Goal: Task Accomplishment & Management: Manage account settings

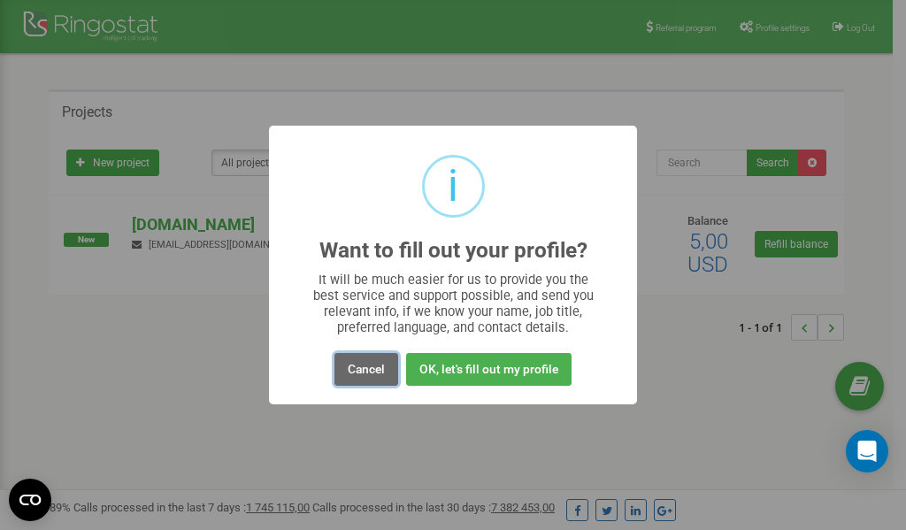
click at [374, 373] on button "Cancel" at bounding box center [366, 369] width 64 height 33
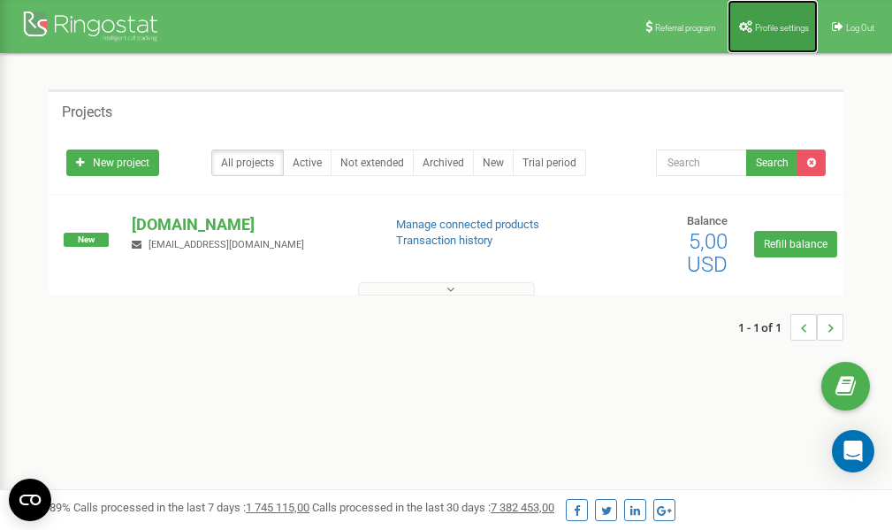
click at [765, 29] on span "Profile settings" at bounding box center [782, 28] width 54 height 10
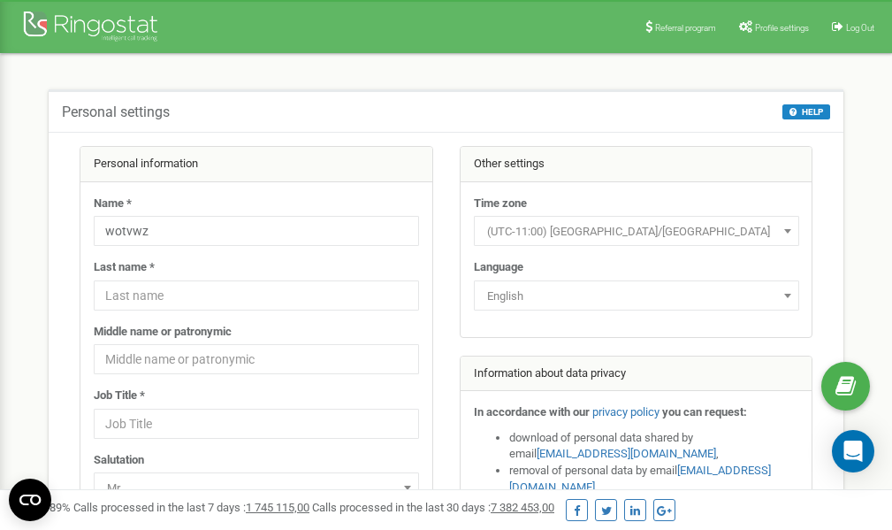
scroll to position [88, 0]
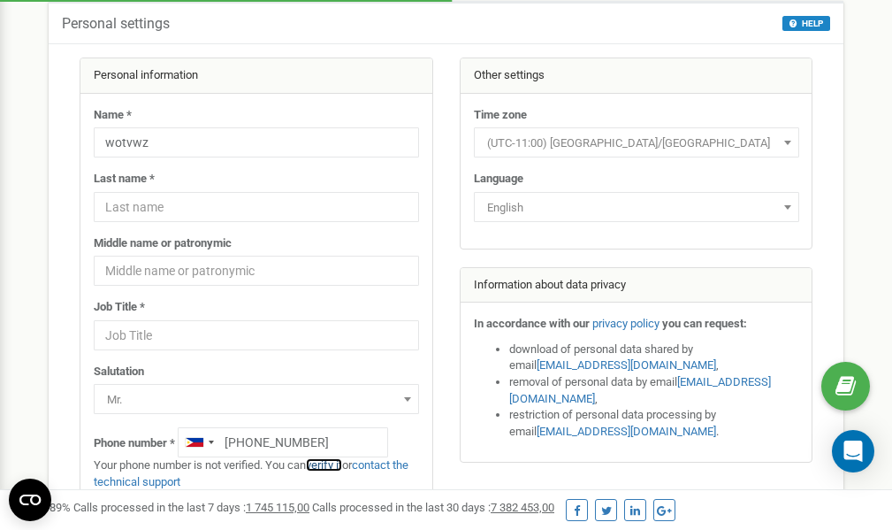
click at [337, 466] on link "verify it" at bounding box center [324, 464] width 36 height 13
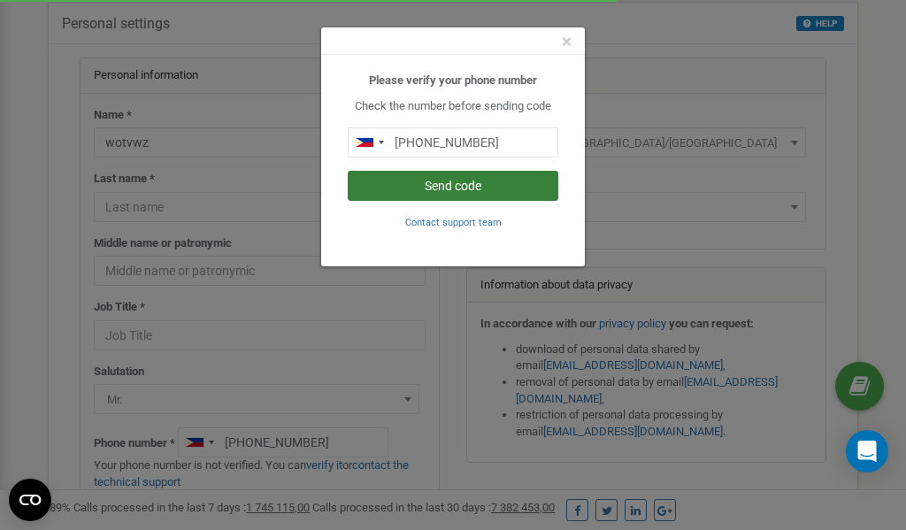
click at [453, 187] on button "Send code" at bounding box center [453, 186] width 210 height 30
